Goal: Task Accomplishment & Management: Complete application form

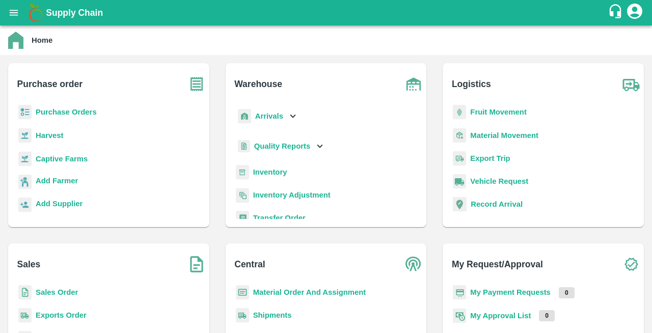
click at [38, 112] on b "Purchase Orders" at bounding box center [66, 112] width 61 height 8
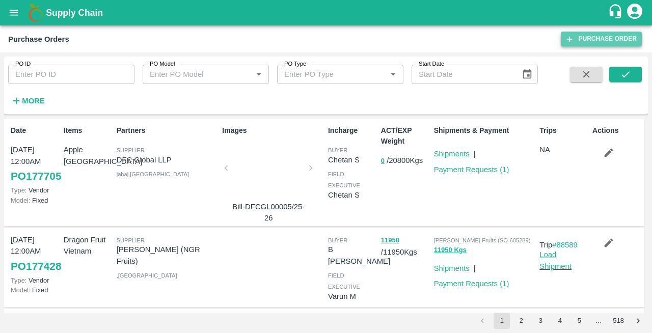
click at [602, 38] on link "Purchase Order" at bounding box center [601, 39] width 81 height 15
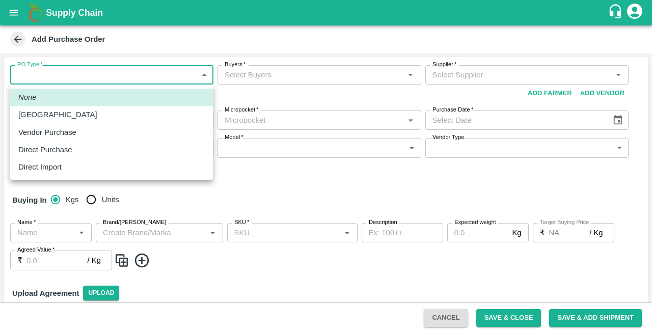
click at [33, 74] on body "Supply Chain Add Purchase Order PO Type   * ​ PO Type Buyers   * Buyers   * Sup…" at bounding box center [326, 166] width 652 height 333
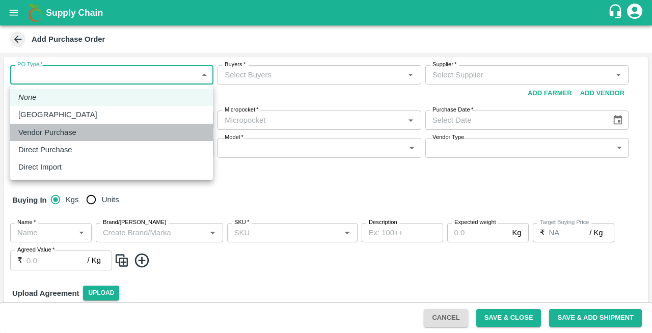
click at [36, 130] on p "Vendor Purchase" at bounding box center [47, 132] width 58 height 11
type input "2"
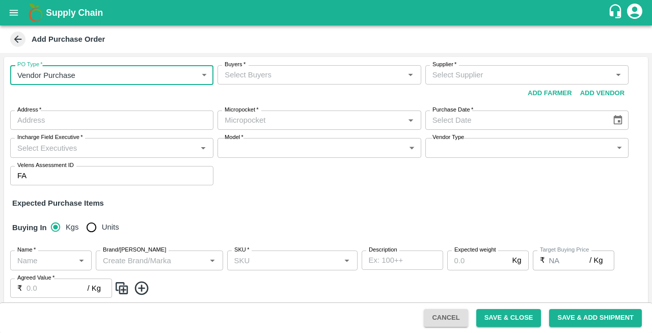
click at [266, 75] on input "Buyers   *" at bounding box center [310, 74] width 180 height 13
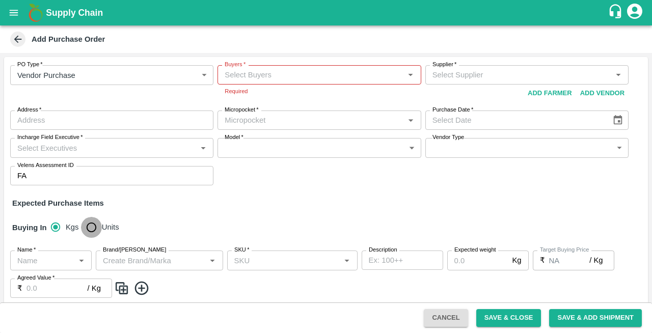
click at [90, 223] on input "Units" at bounding box center [91, 227] width 20 height 20
radio input "true"
